Goal: Information Seeking & Learning: Learn about a topic

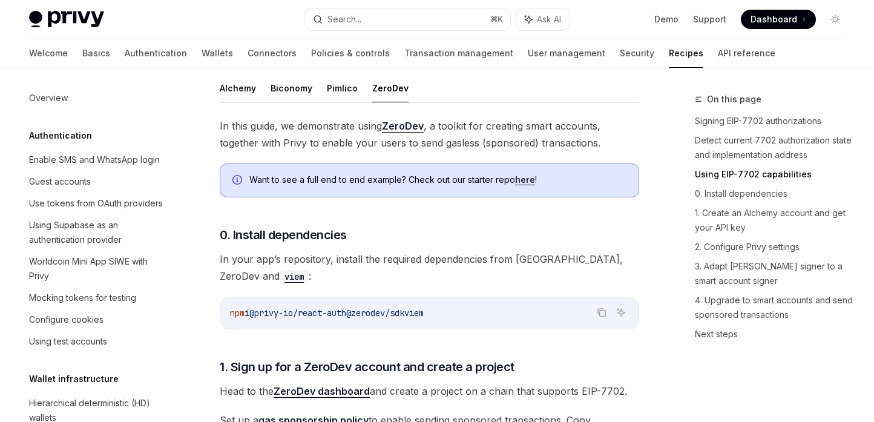
scroll to position [1007, 0]
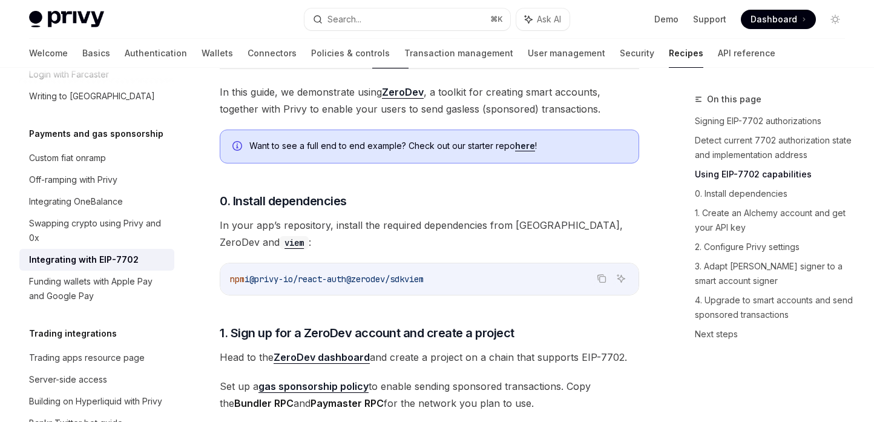
type textarea "*"
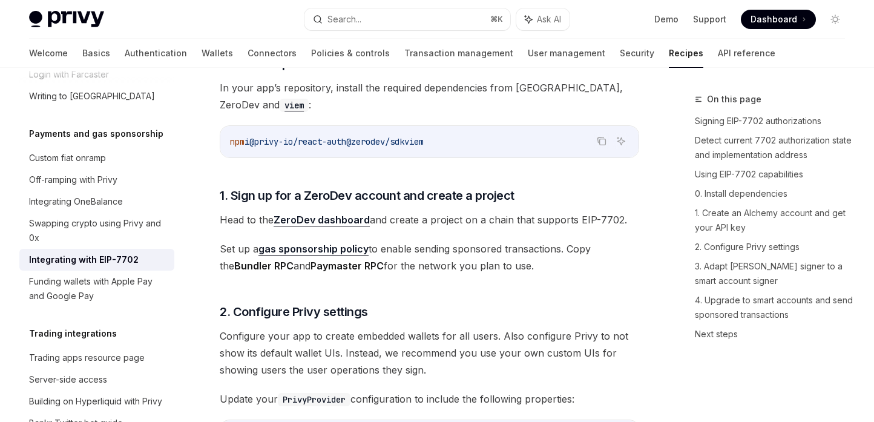
scroll to position [936, 0]
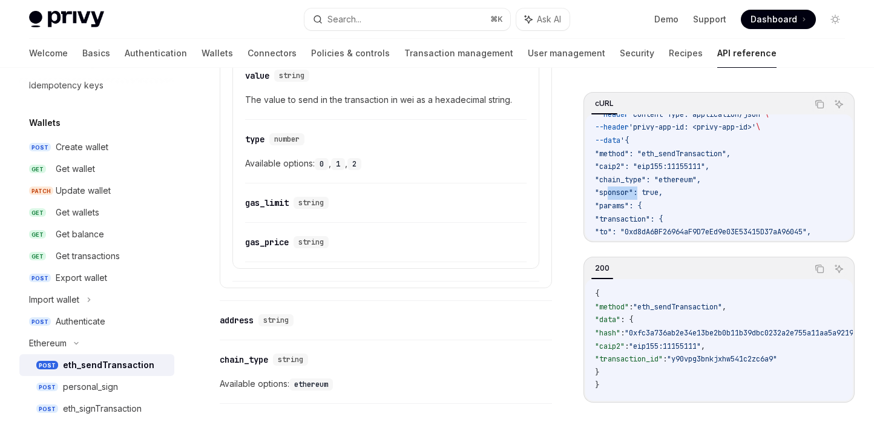
scroll to position [1571, 0]
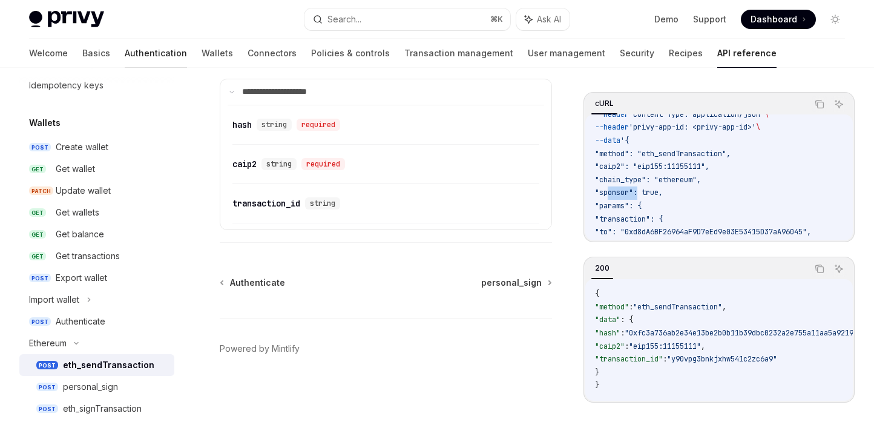
click at [125, 47] on link "Authentication" at bounding box center [156, 53] width 62 height 29
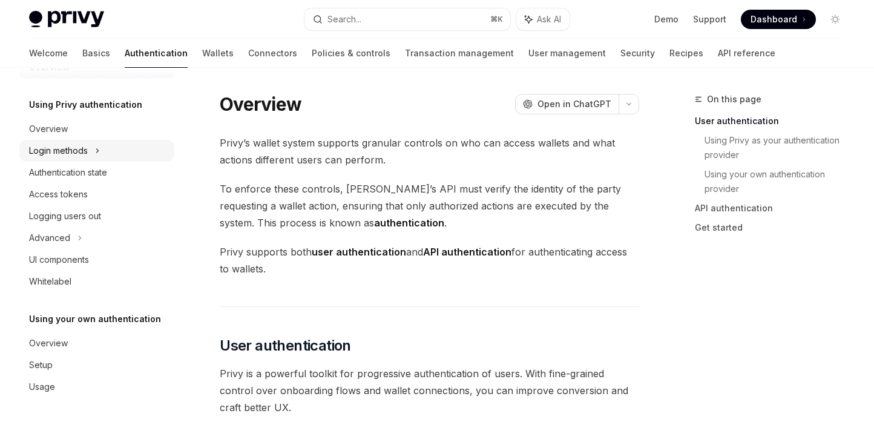
scroll to position [16, 0]
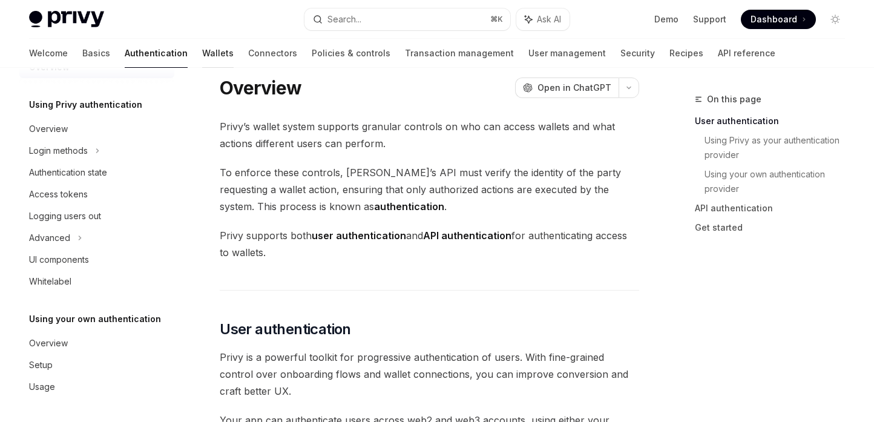
click at [202, 62] on link "Wallets" at bounding box center [217, 53] width 31 height 29
type textarea "*"
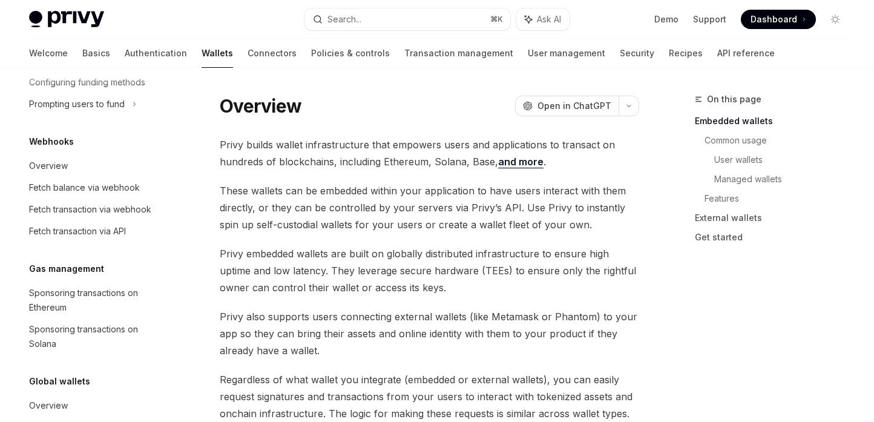
scroll to position [625, 0]
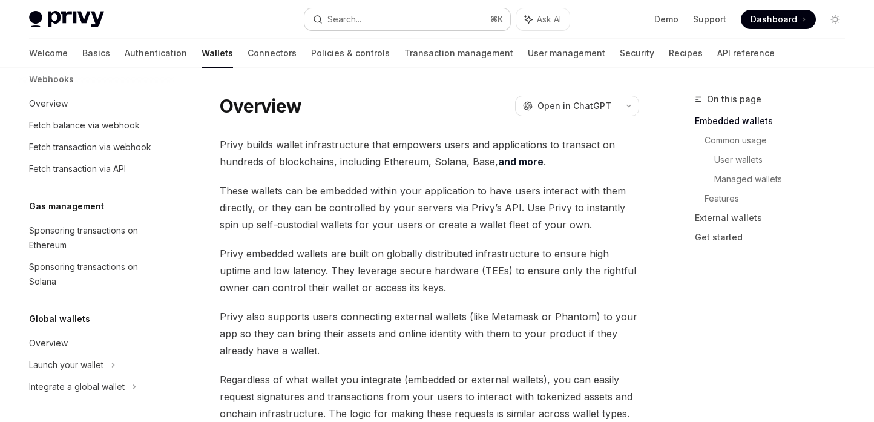
click at [344, 24] on div "Search..." at bounding box center [344, 19] width 34 height 15
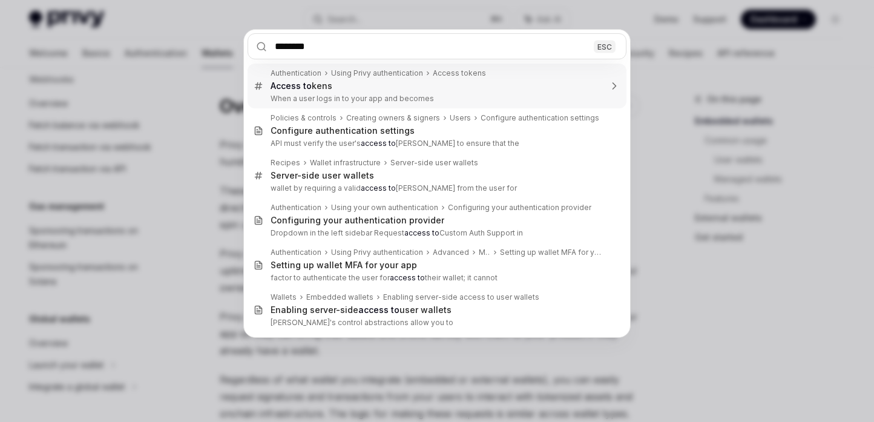
type input "******"
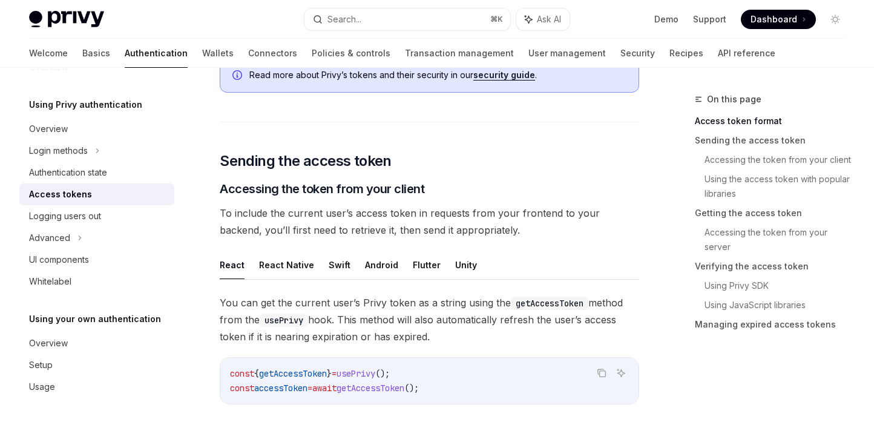
scroll to position [426, 0]
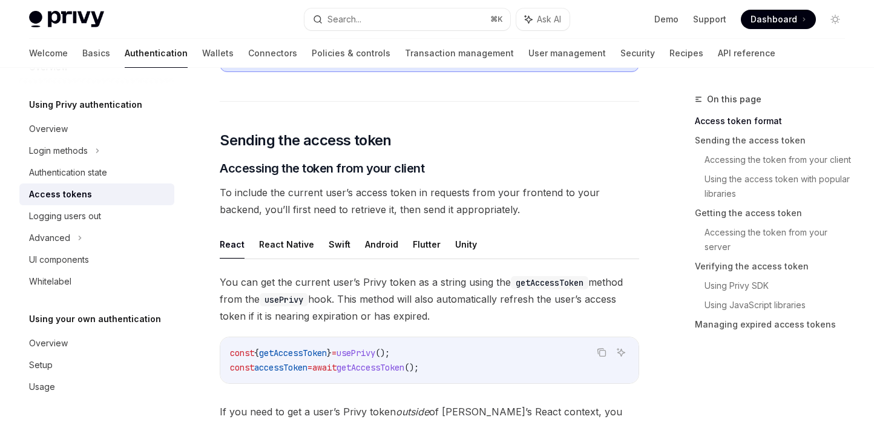
click at [345, 238] on ul "React React Native Swift Android Flutter Unity" at bounding box center [429, 244] width 419 height 29
click at [336, 241] on button "Swift" at bounding box center [339, 244] width 22 height 28
type textarea "*"
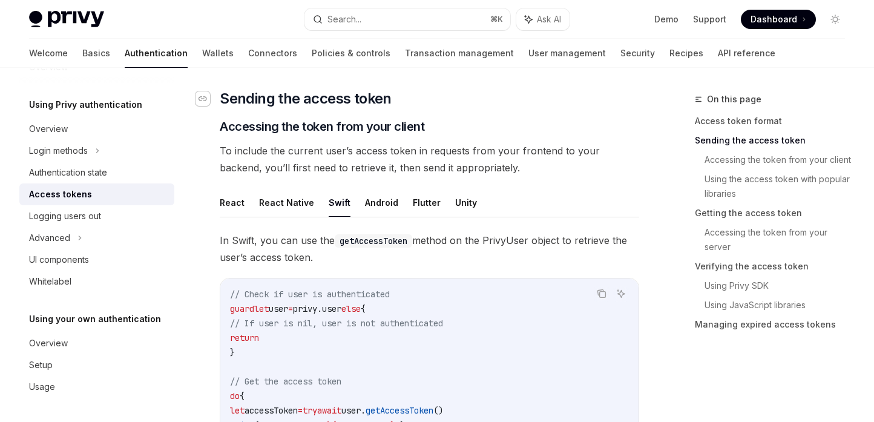
click at [203, 103] on div "Navigate to header" at bounding box center [202, 98] width 15 height 15
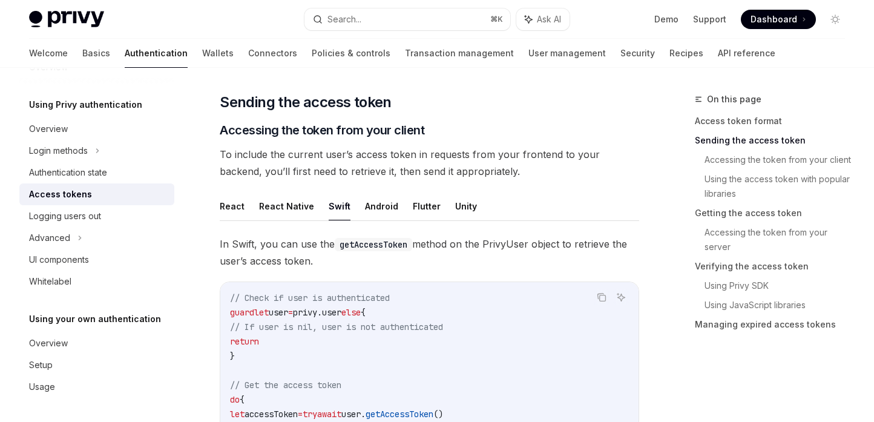
scroll to position [521, 0]
